Goal: Complete application form

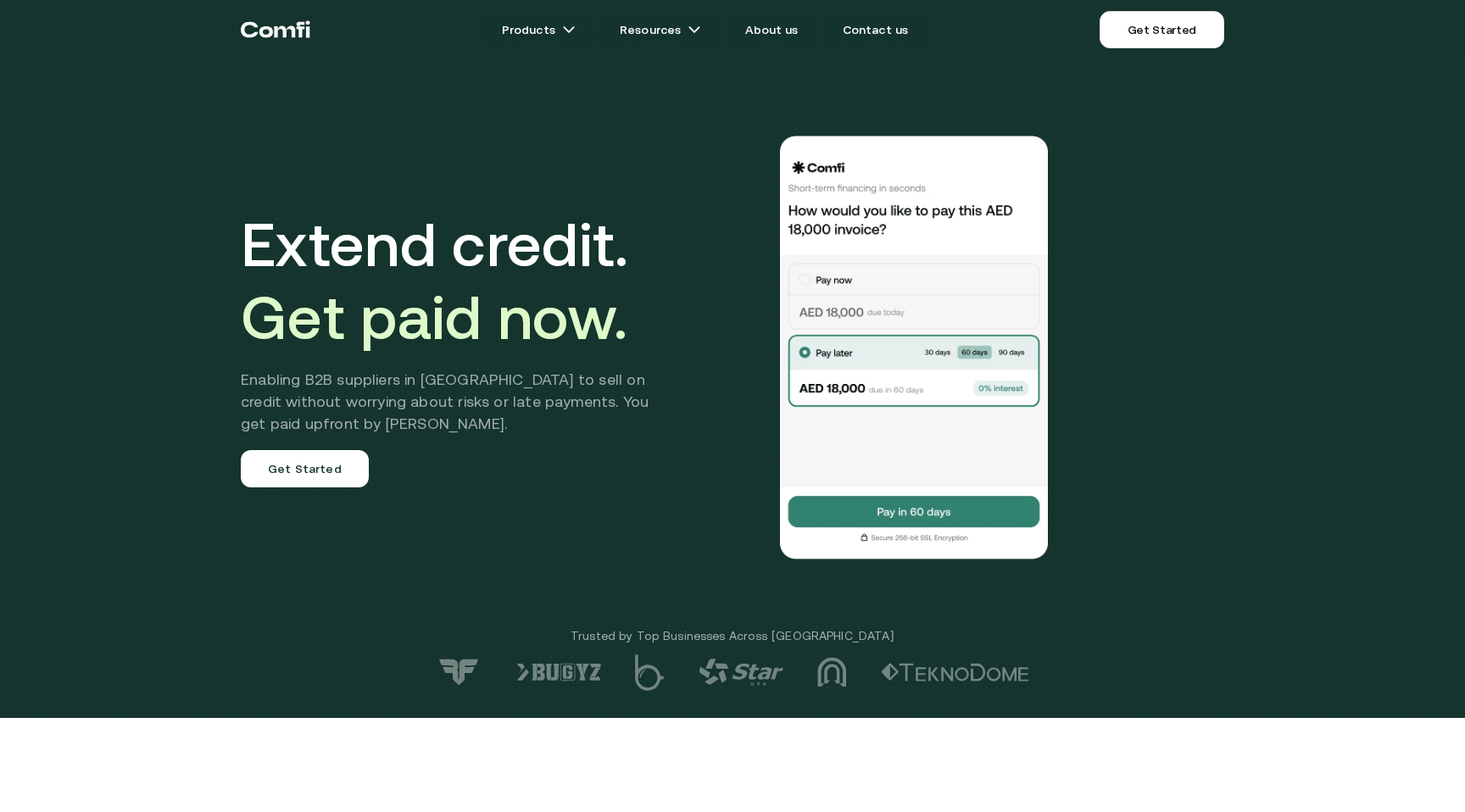
click at [1142, 38] on link "Get Started" at bounding box center [1162, 30] width 125 height 37
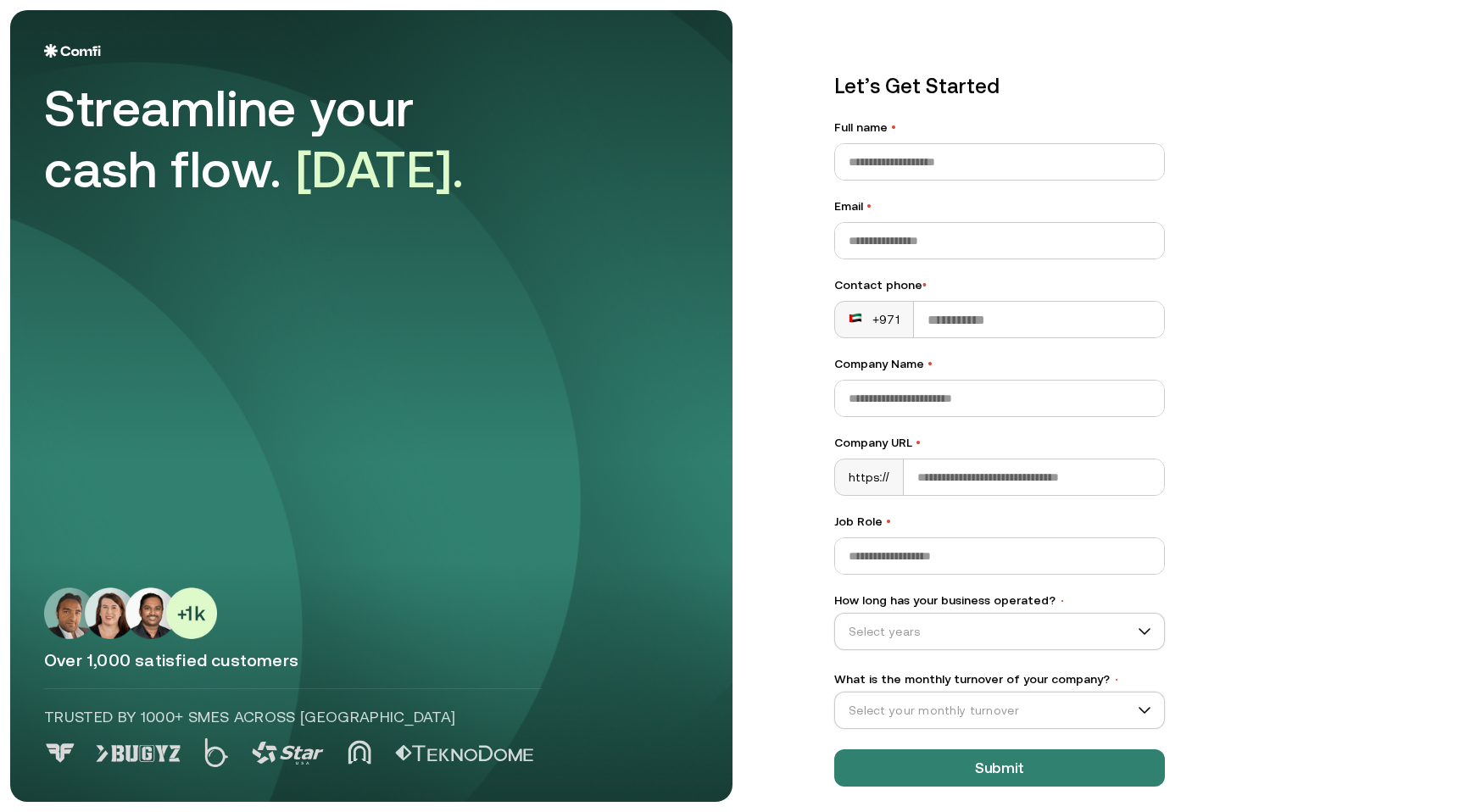
scroll to position [8, 0]
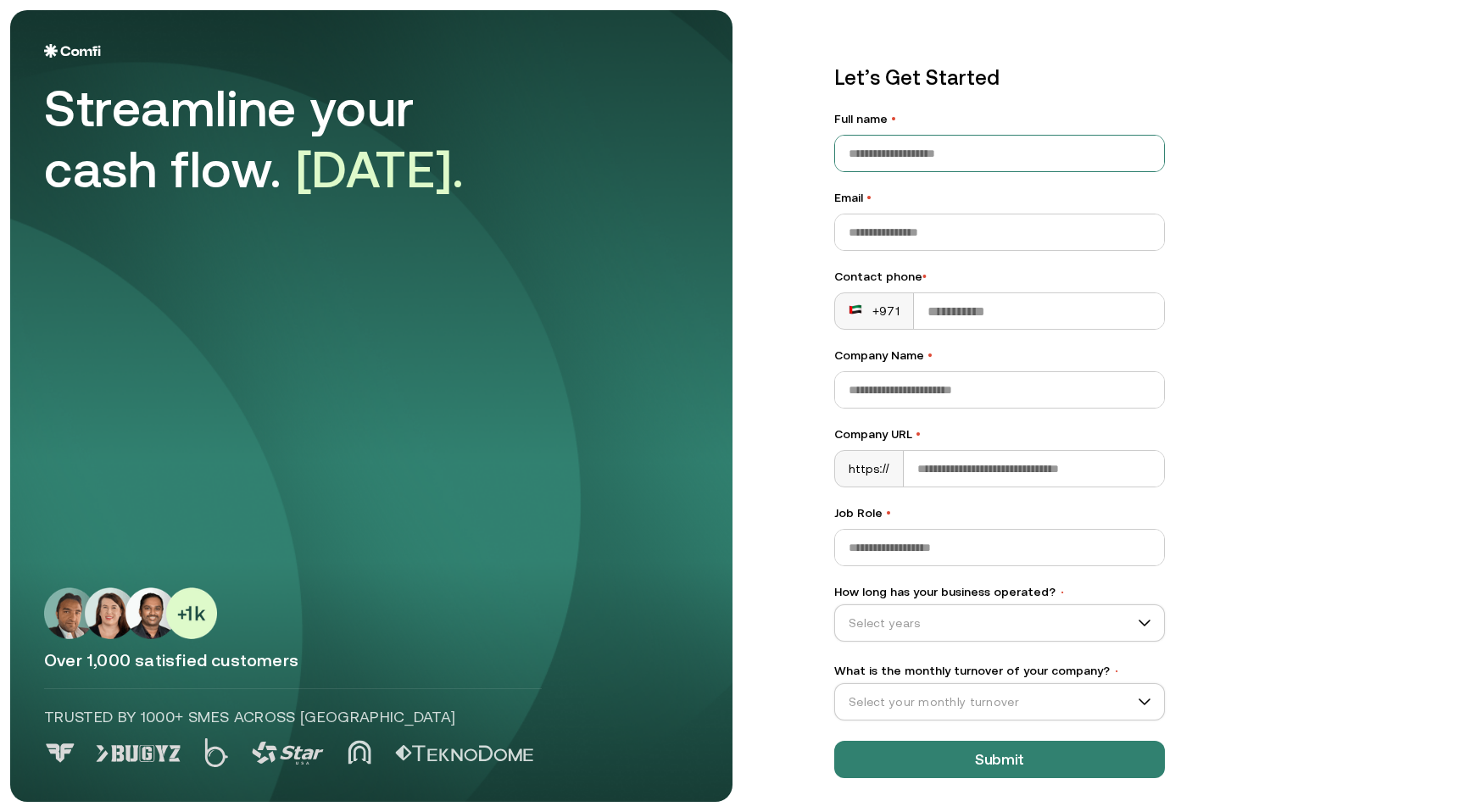
click at [1075, 147] on input "Full name •" at bounding box center [1000, 153] width 329 height 36
click at [1086, 213] on div at bounding box center [1000, 232] width 331 height 37
click at [1058, 305] on input "Contact phone •" at bounding box center [1039, 310] width 250 height 36
click at [925, 397] on input "Company Name •" at bounding box center [1000, 390] width 329 height 36
click at [932, 219] on input "Email •" at bounding box center [1000, 232] width 329 height 36
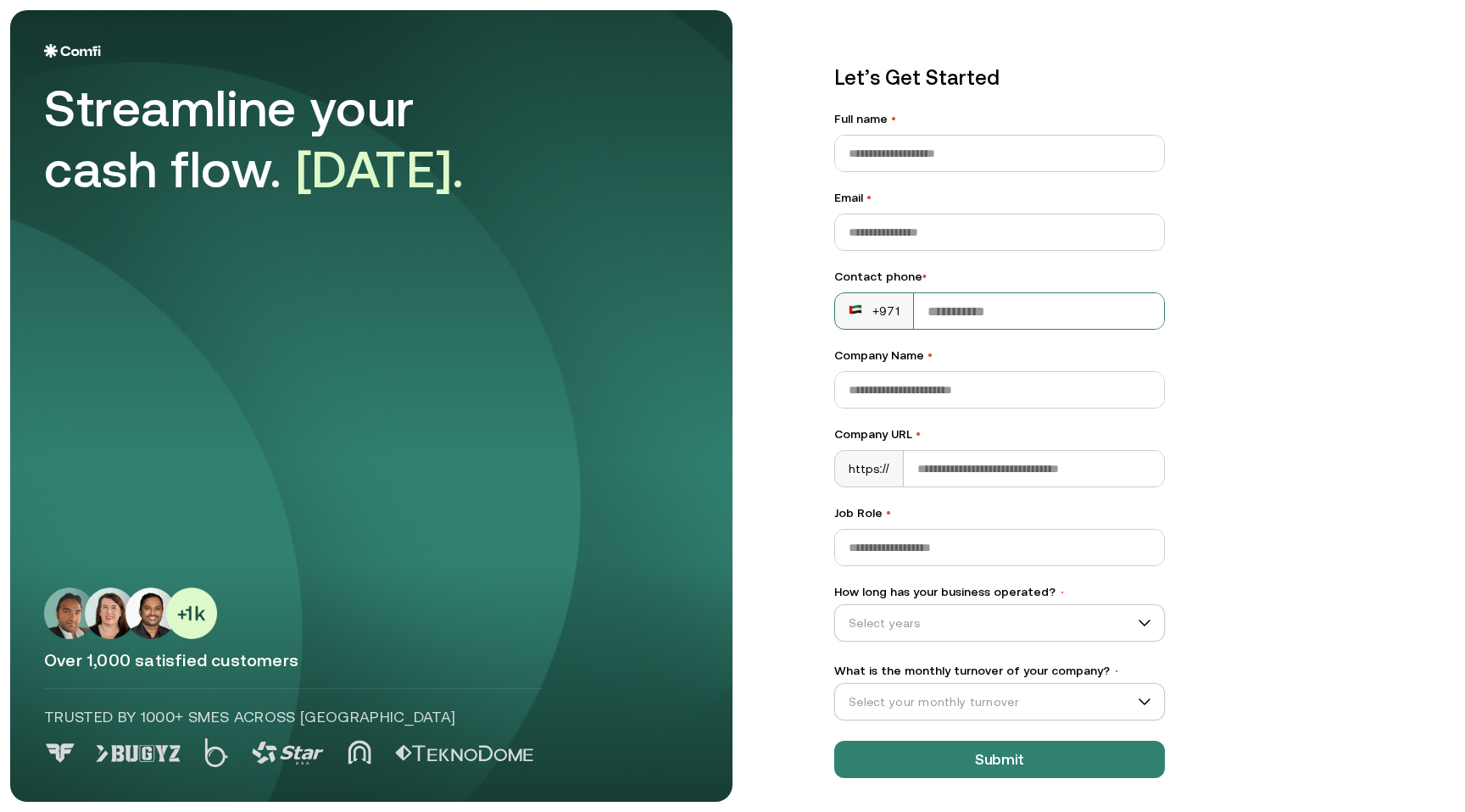
click at [948, 315] on input "Contact phone •" at bounding box center [1039, 310] width 250 height 36
click at [908, 485] on input "Company URL •" at bounding box center [1034, 468] width 261 height 36
click at [897, 224] on input "Email •" at bounding box center [1000, 232] width 329 height 36
type input "*"
click at [899, 563] on input "Job Role •" at bounding box center [1000, 547] width 329 height 36
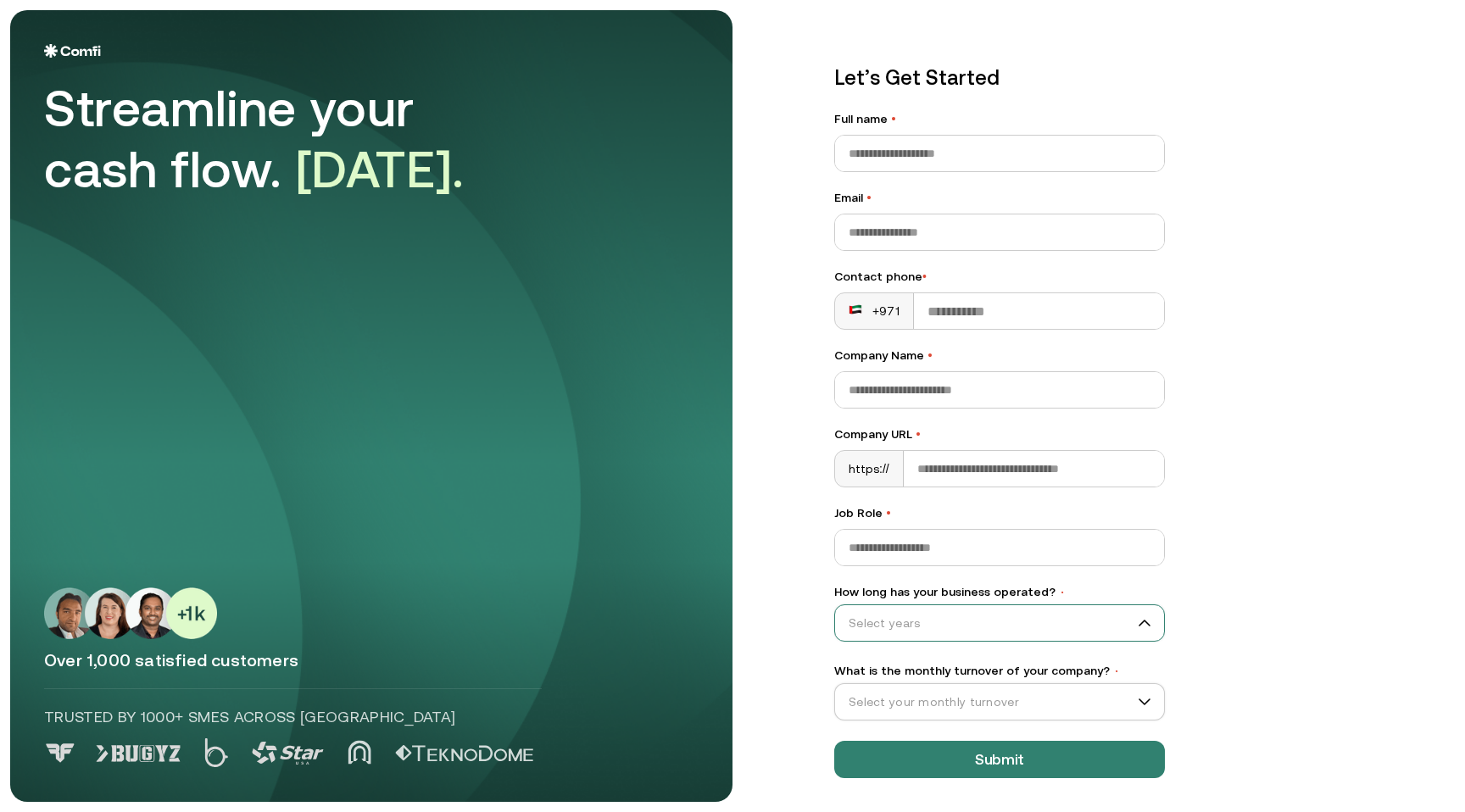
click at [899, 617] on input "How long has your business operated? •" at bounding box center [992, 623] width 313 height 26
click at [892, 467] on div "https://" at bounding box center [870, 468] width 68 height 36
click at [906, 399] on input "Company Name •" at bounding box center [1000, 390] width 329 height 36
click at [914, 296] on input "Contact phone •" at bounding box center [1039, 310] width 250 height 36
click at [911, 245] on input "Email •" at bounding box center [1000, 232] width 329 height 36
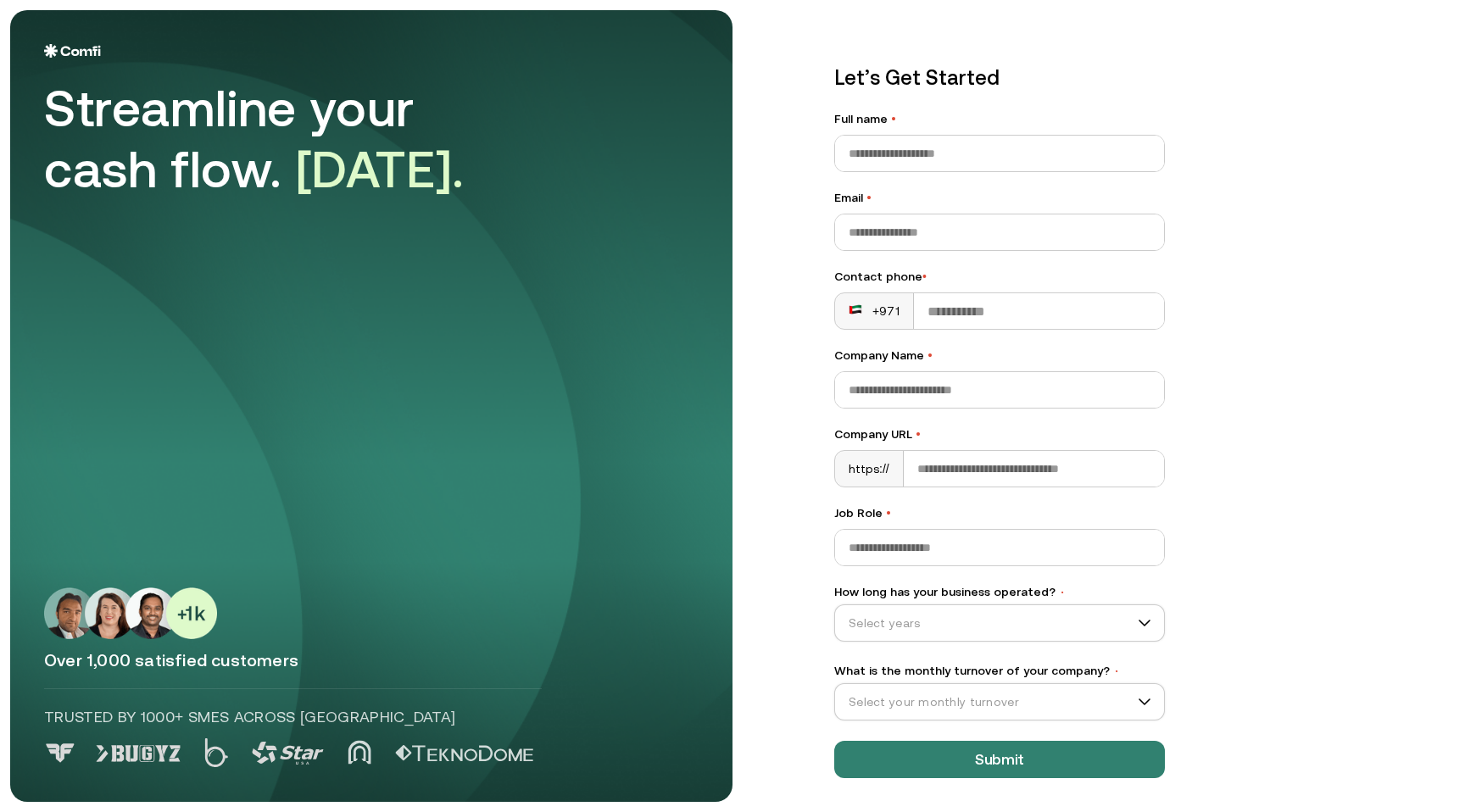
click at [910, 172] on div "Let’s Get Started Full name • Email • Contact phone • +971 Company Name • Compa…" at bounding box center [1000, 420] width 331 height 715
click at [910, 156] on input "Full name •" at bounding box center [1000, 153] width 329 height 36
